Goal: Navigation & Orientation: Find specific page/section

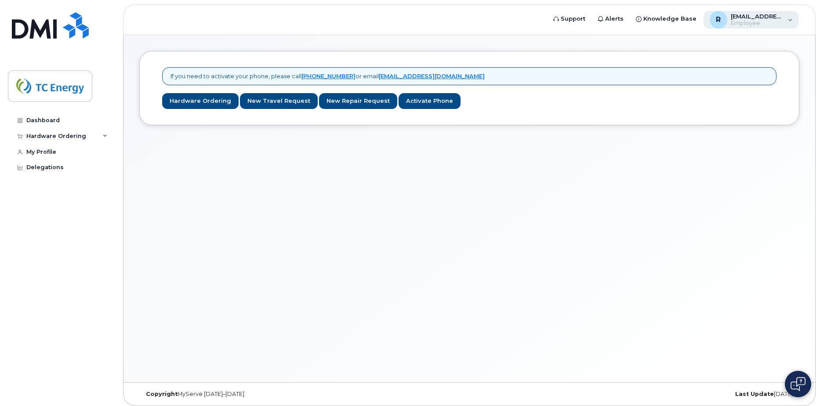
click at [648, 17] on span "[EMAIL_ADDRESS][DOMAIN_NAME]" at bounding box center [757, 16] width 53 height 7
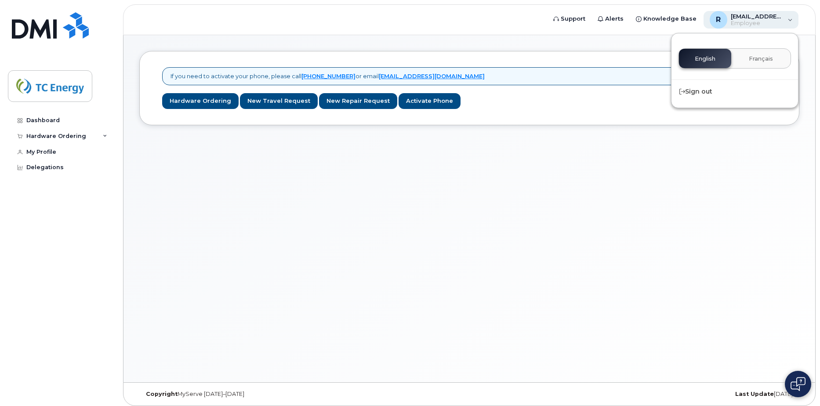
click at [648, 17] on span "[EMAIL_ADDRESS][DOMAIN_NAME]" at bounding box center [757, 16] width 53 height 7
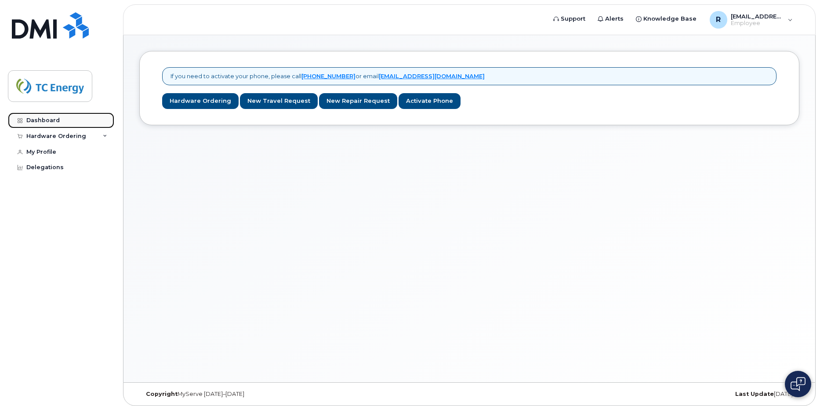
click at [46, 120] on div "Dashboard" at bounding box center [42, 120] width 33 height 7
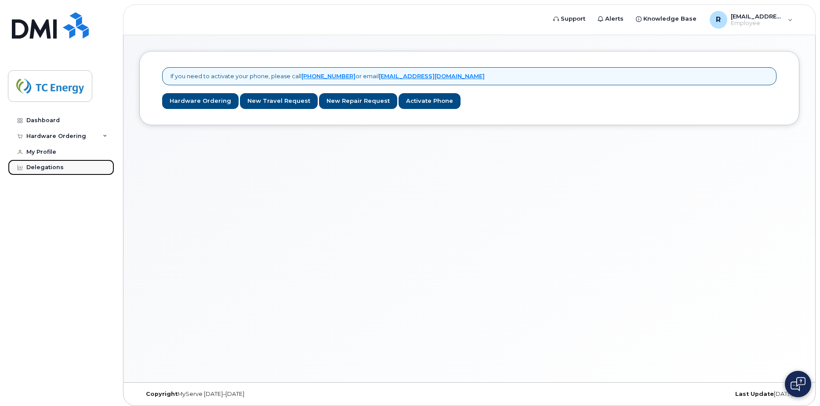
click at [31, 169] on div "Delegations" at bounding box center [44, 167] width 37 height 7
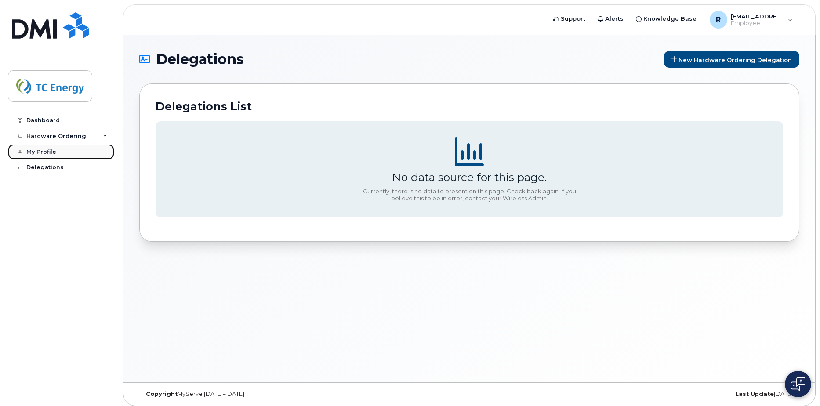
click at [44, 147] on link "My Profile" at bounding box center [61, 152] width 106 height 16
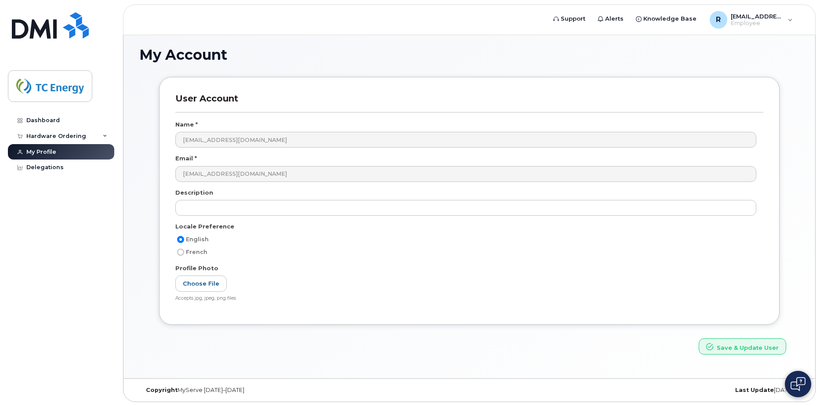
scroll to position [4, 0]
click at [771, 390] on div "Last Update [DATE]" at bounding box center [689, 389] width 220 height 7
